Goal: Find specific page/section: Find specific page/section

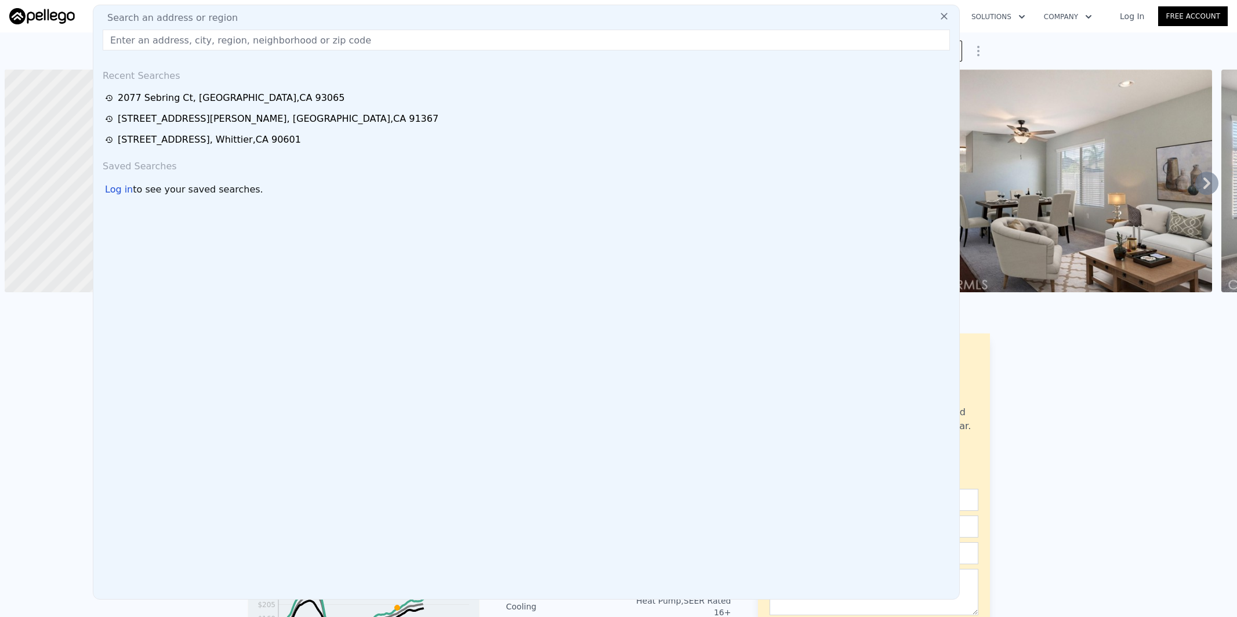
click at [158, 43] on input "text" at bounding box center [526, 40] width 847 height 21
type input "[STREET_ADDRESS]"
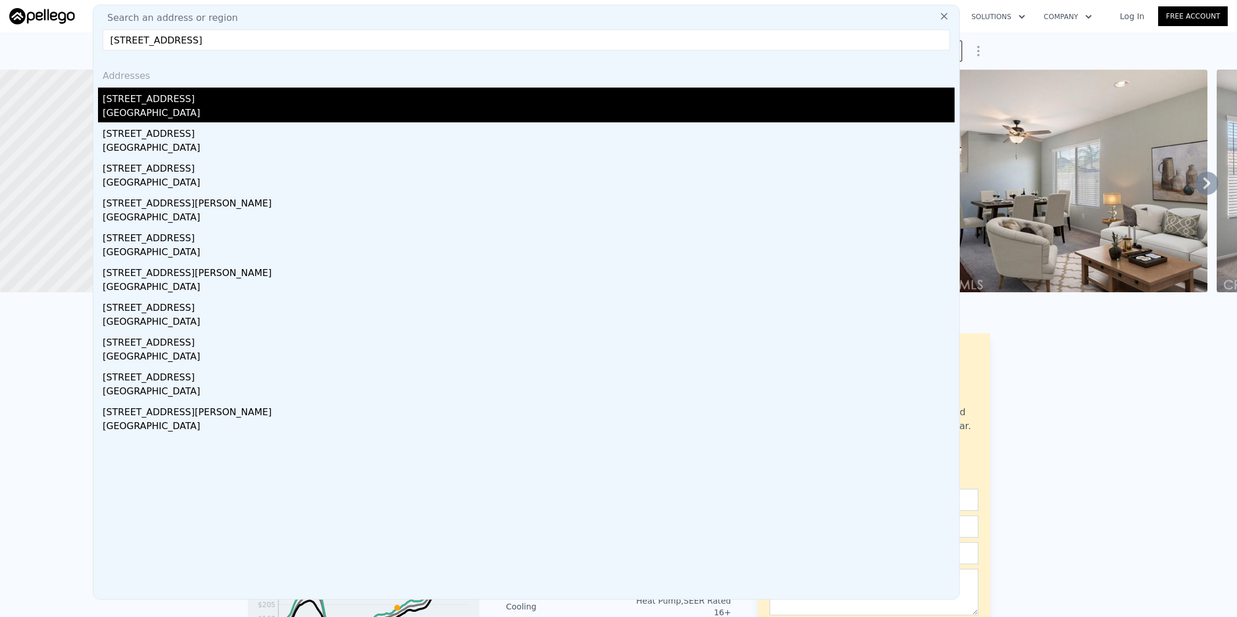
click at [161, 104] on div "[STREET_ADDRESS]" at bounding box center [529, 97] width 852 height 19
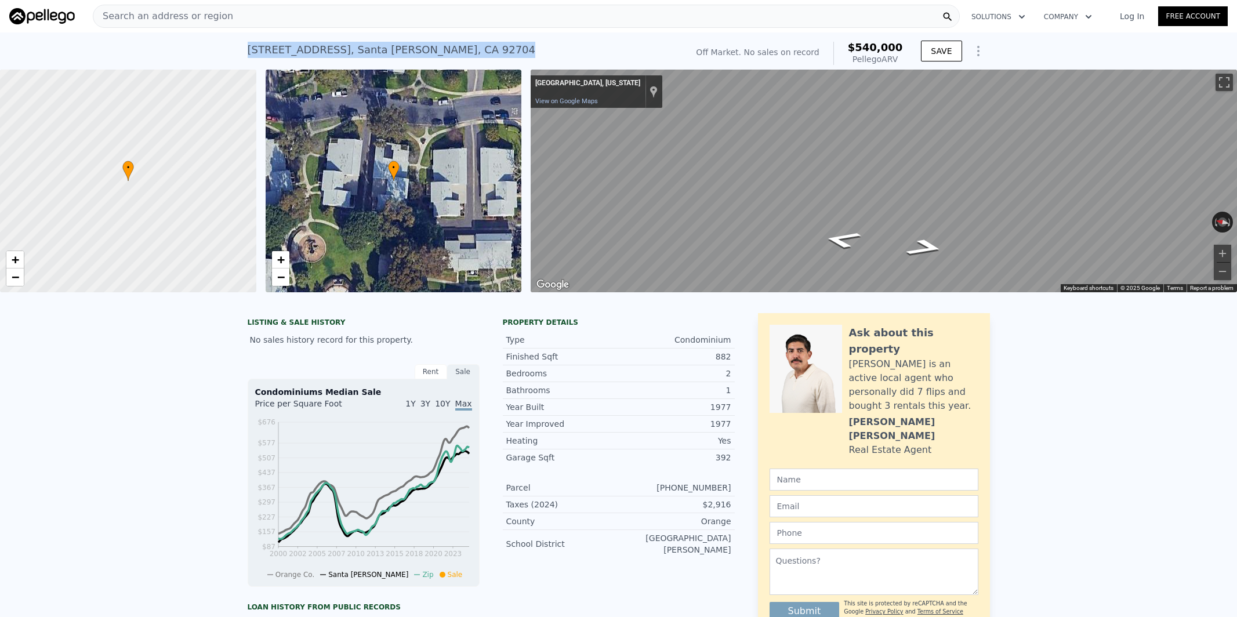
drag, startPoint x: 246, startPoint y: 49, endPoint x: 467, endPoint y: 54, distance: 220.4
click at [467, 54] on div "[STREET_ADDRESS] No sales on record (~ARV $540k )" at bounding box center [465, 53] width 435 height 32
copy div "[STREET_ADDRESS]"
